Goal: Information Seeking & Learning: Learn about a topic

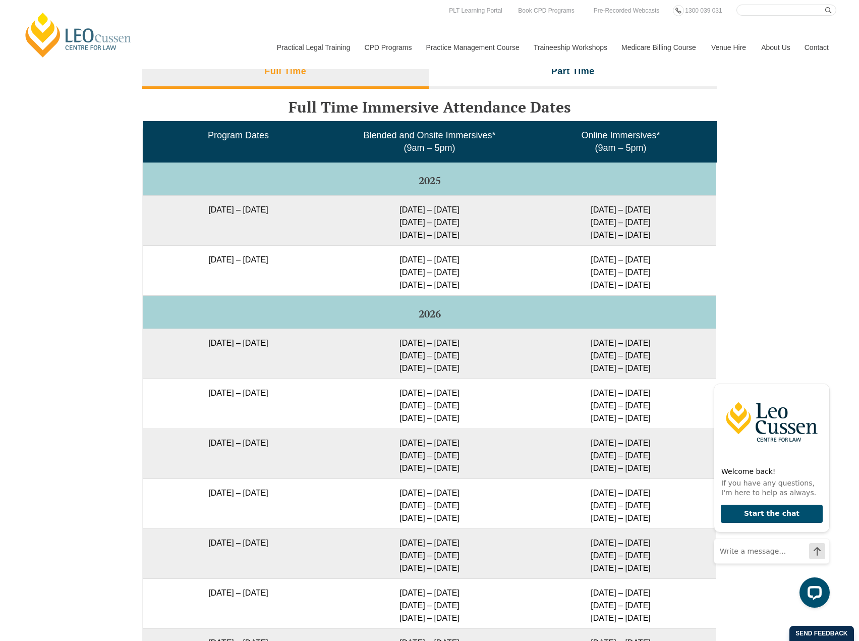
click at [775, 275] on div "Full Time Part Time Full Time Immersive Attendance Dates Program Dates Blended …" at bounding box center [429, 397] width 859 height 693
click at [822, 376] on icon "Hide greeting" at bounding box center [824, 376] width 6 height 6
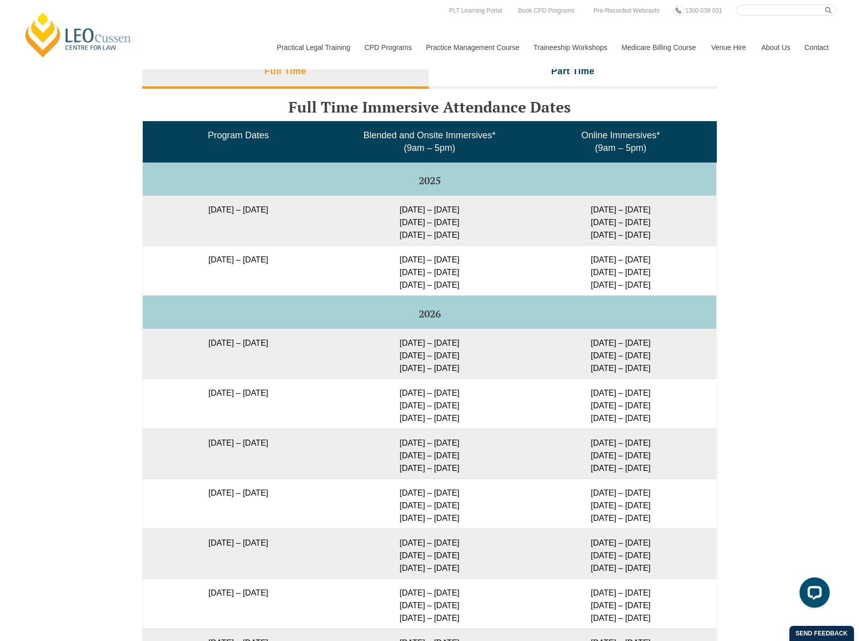
drag, startPoint x: 392, startPoint y: 298, endPoint x: 483, endPoint y: 304, distance: 90.5
click at [393, 298] on td "2026" at bounding box center [429, 311] width 573 height 33
